Goal: Navigation & Orientation: Find specific page/section

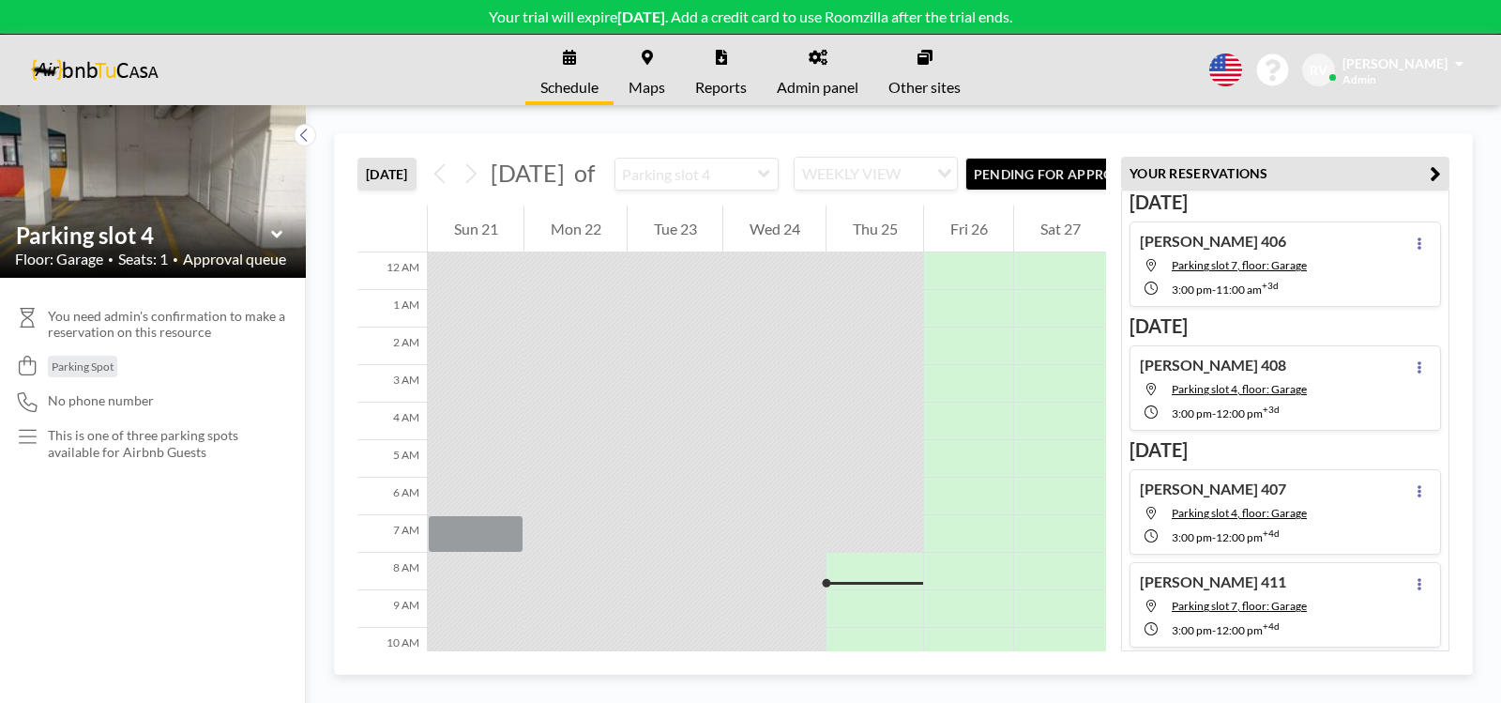
scroll to position [263, 0]
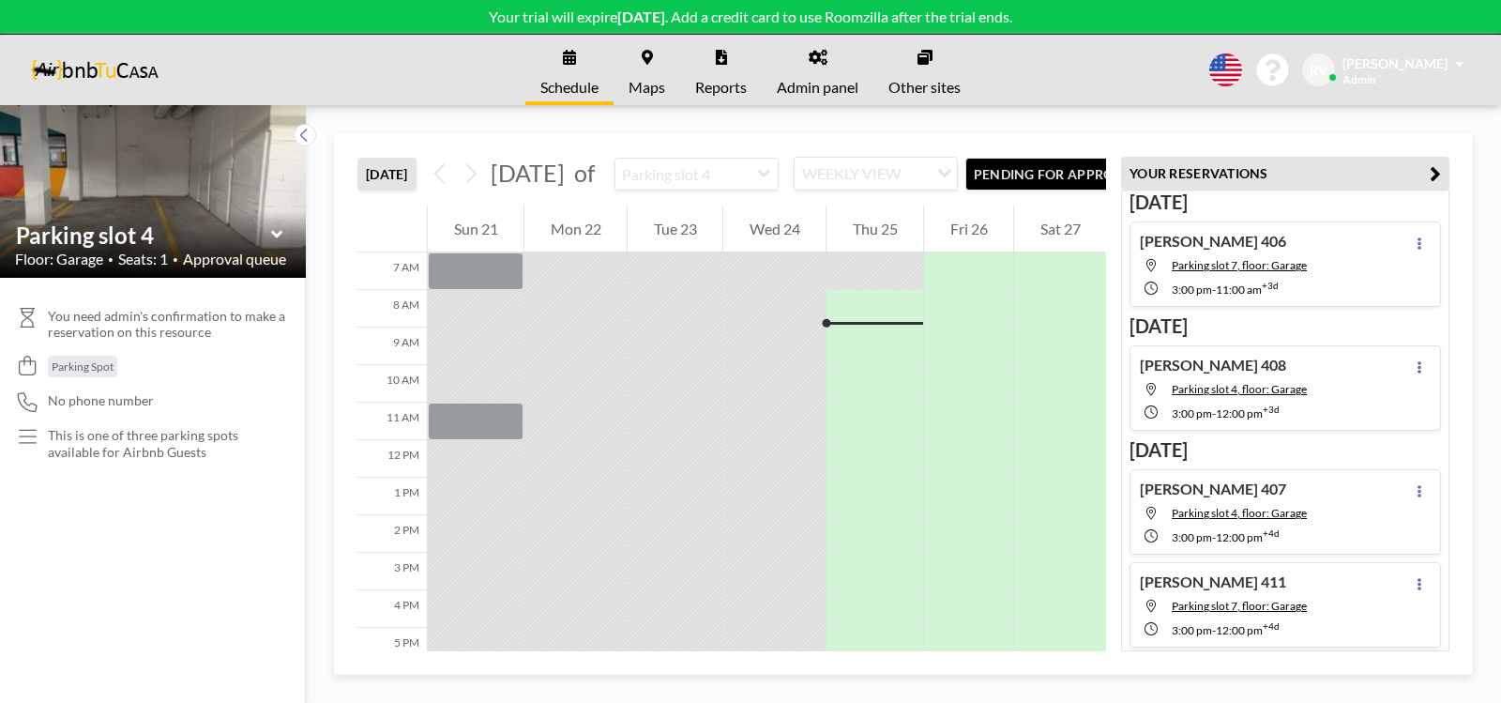
click at [138, 66] on img at bounding box center [94, 71] width 129 height 38
click at [276, 236] on icon at bounding box center [275, 235] width 11 height 8
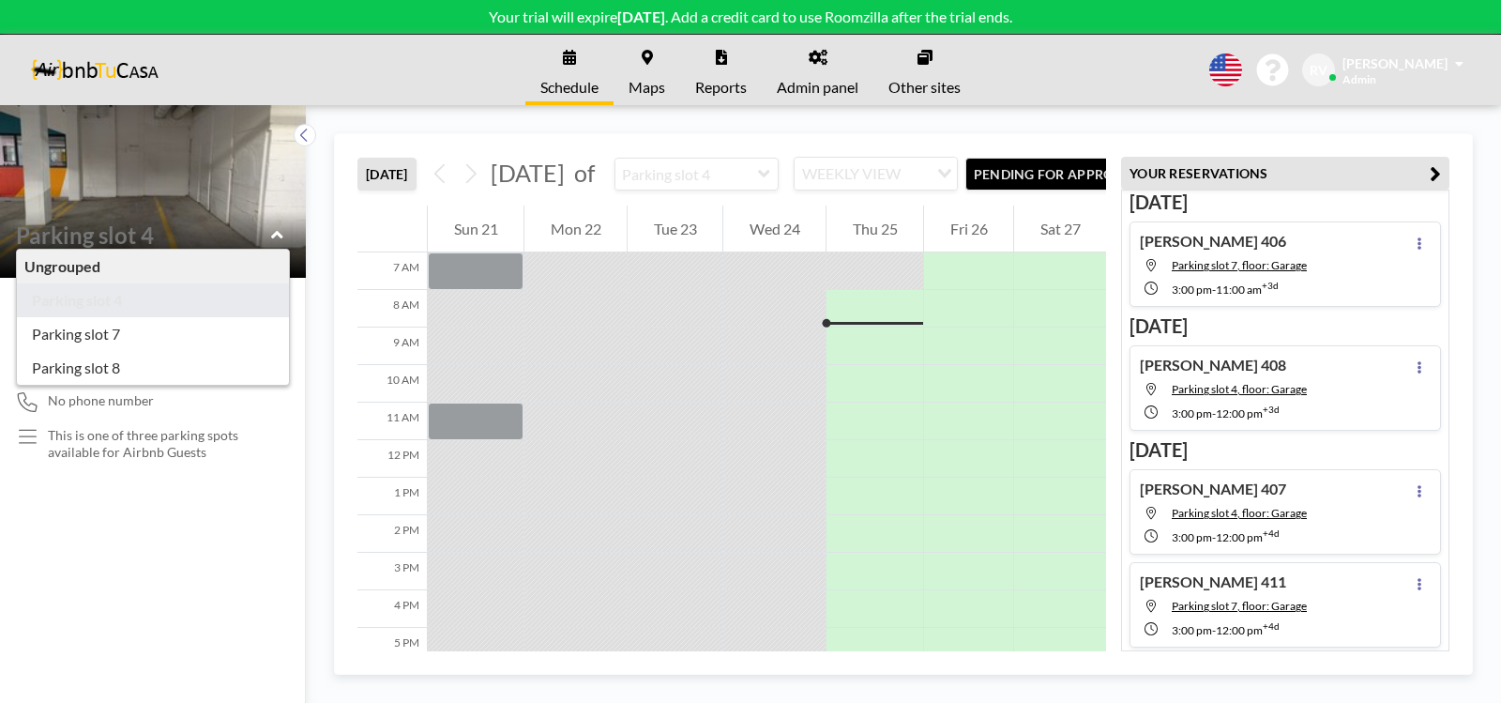
click at [345, 72] on div "Schedule Maps Reports Admin panel Other sites English Polski 日本語 Española RV Ro…" at bounding box center [750, 70] width 1501 height 70
click at [303, 132] on icon at bounding box center [304, 135] width 12 height 19
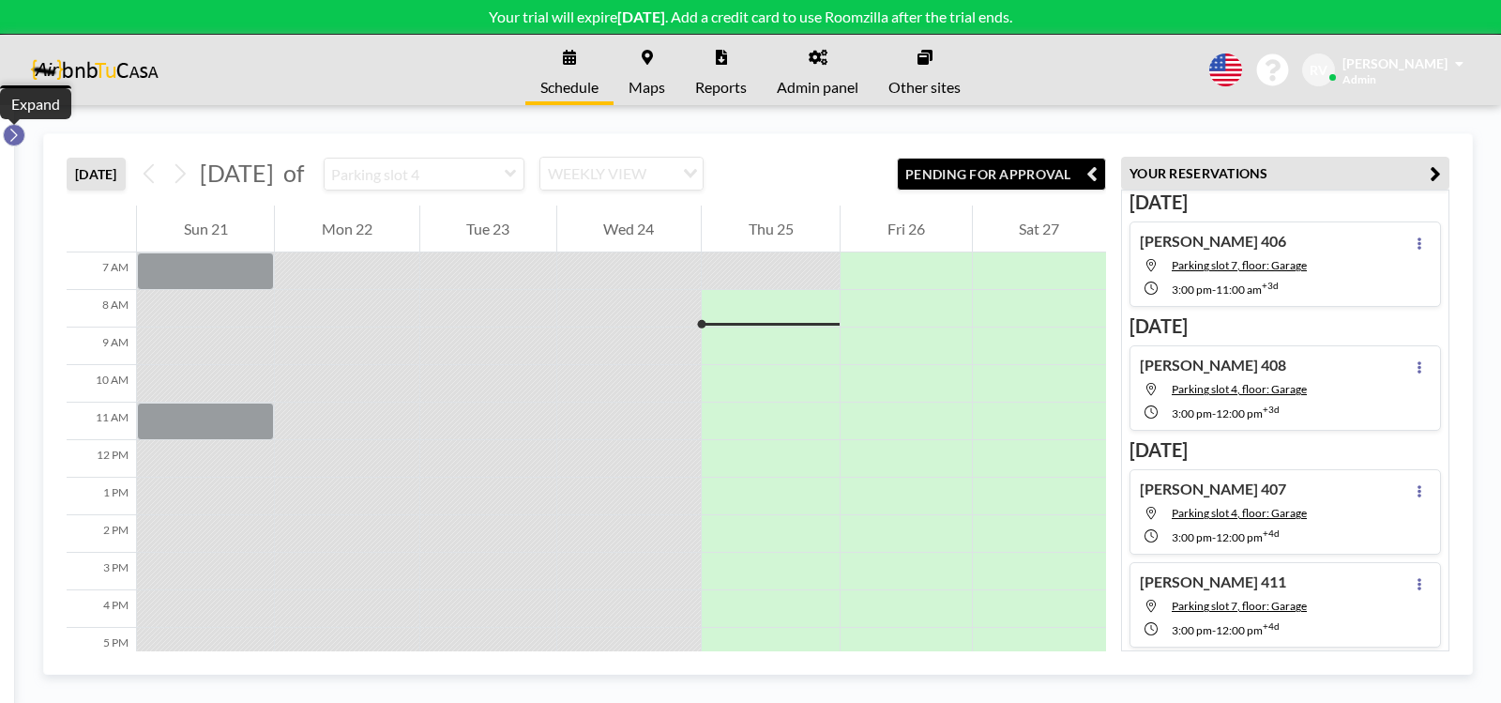
click at [9, 136] on icon at bounding box center [14, 135] width 12 height 19
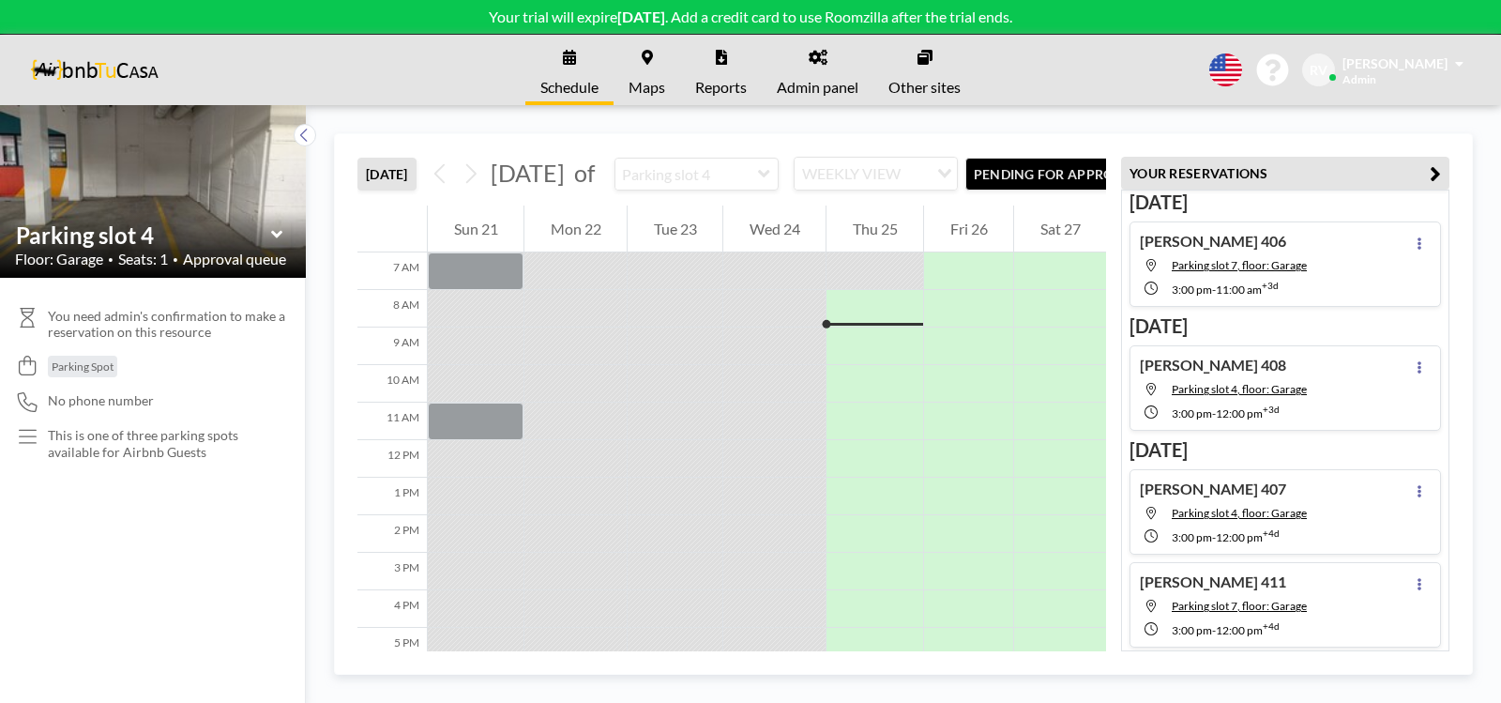
click at [824, 61] on icon at bounding box center [818, 57] width 19 height 15
